Goal: Task Accomplishment & Management: Manage account settings

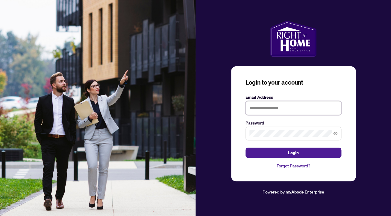
click at [261, 105] on input "text" at bounding box center [294, 108] width 96 height 14
type input "*"
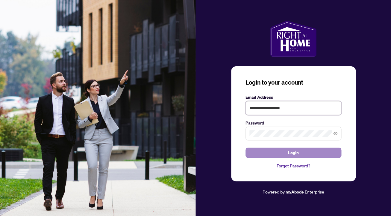
type input "**********"
click at [272, 153] on button "Login" at bounding box center [294, 152] width 96 height 10
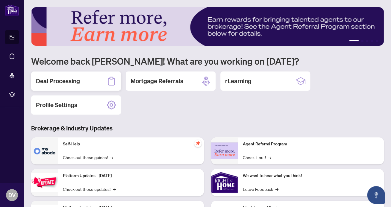
click at [72, 81] on h2 "Deal Processing" at bounding box center [58, 81] width 44 height 8
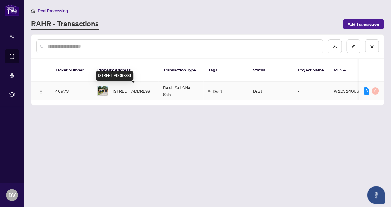
click at [137, 90] on span "[STREET_ADDRESS]" at bounding box center [132, 91] width 38 height 7
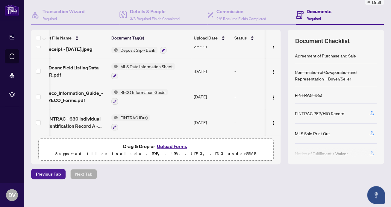
scroll to position [0, 6]
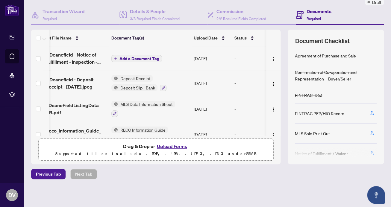
click at [129, 57] on span "Add a Document Tag" at bounding box center [140, 59] width 40 height 4
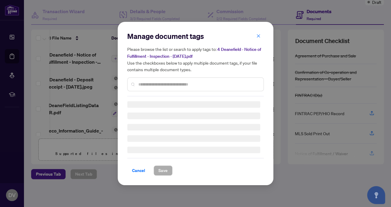
click at [146, 85] on input "text" at bounding box center [198, 84] width 120 height 7
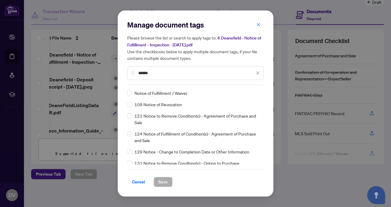
type input "******"
click at [159, 181] on span "Save" at bounding box center [162, 182] width 9 height 10
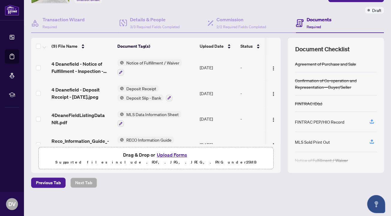
scroll to position [44, 0]
